Goal: Task Accomplishment & Management: Complete application form

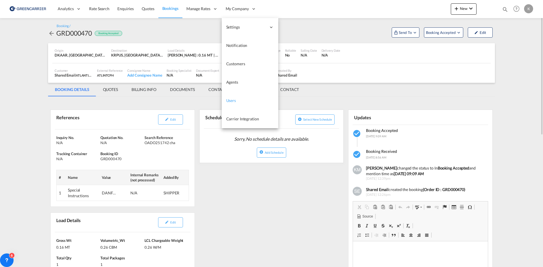
click at [235, 99] on span "Users" at bounding box center [231, 100] width 10 height 5
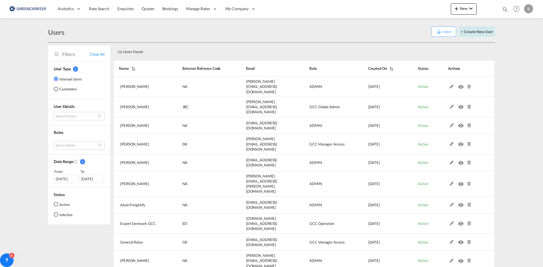
click at [480, 32] on button "+ Create New User" at bounding box center [477, 32] width 36 height 10
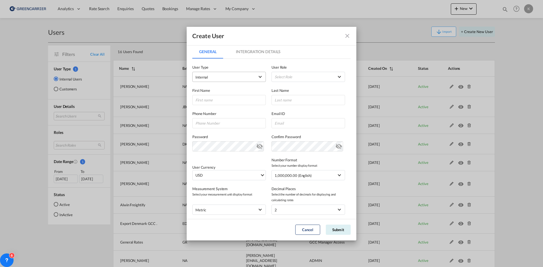
click at [230, 78] on span "Internal" at bounding box center [224, 77] width 59 height 6
click at [214, 94] on md-option "Customer" at bounding box center [228, 91] width 74 height 14
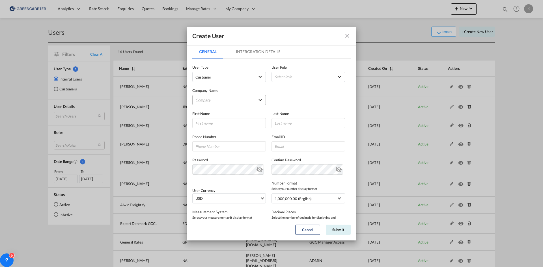
click at [211, 101] on md-select "Company [PERSON_NAME] Logistics DHL GLOBAL FORWARDING ([GEOGRAPHIC_DATA]) A/S E…" at bounding box center [228, 100] width 73 height 10
click at [216, 88] on input "search" at bounding box center [239, 87] width 99 height 14
type input "isa nordic"
click at [223, 100] on div "ISA NORDIC APS" at bounding box center [210, 100] width 28 height 5
click at [317, 79] on md-select "Select Role" at bounding box center [307, 77] width 73 height 10
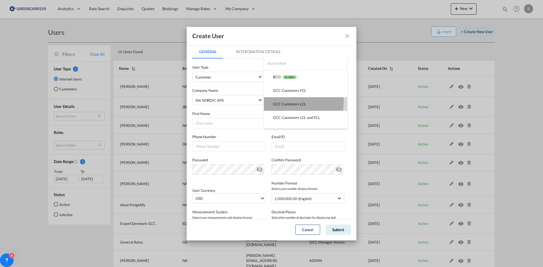
click at [296, 102] on div "GCC Customers LCL USER_DEFINED" at bounding box center [289, 103] width 33 height 5
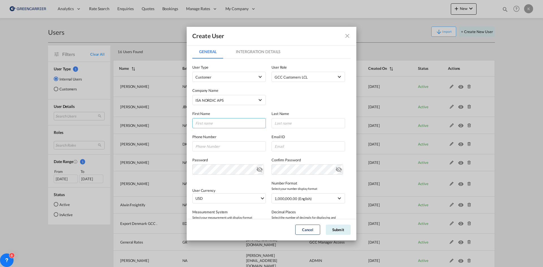
click at [217, 123] on input "GeneralIntergration Details ..." at bounding box center [228, 123] width 73 height 10
type input "Sofie"
type input "[PERSON_NAME]"
click at [292, 146] on input "GeneralIntergration Details ..." at bounding box center [307, 146] width 73 height 10
paste input "[EMAIL_ADDRESS][DOMAIN_NAME]"
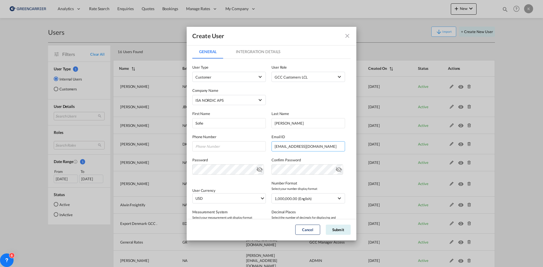
type input "[EMAIL_ADDRESS][DOMAIN_NAME]"
click at [345, 229] on button "Submit" at bounding box center [338, 230] width 25 height 10
